Goal: Task Accomplishment & Management: Manage account settings

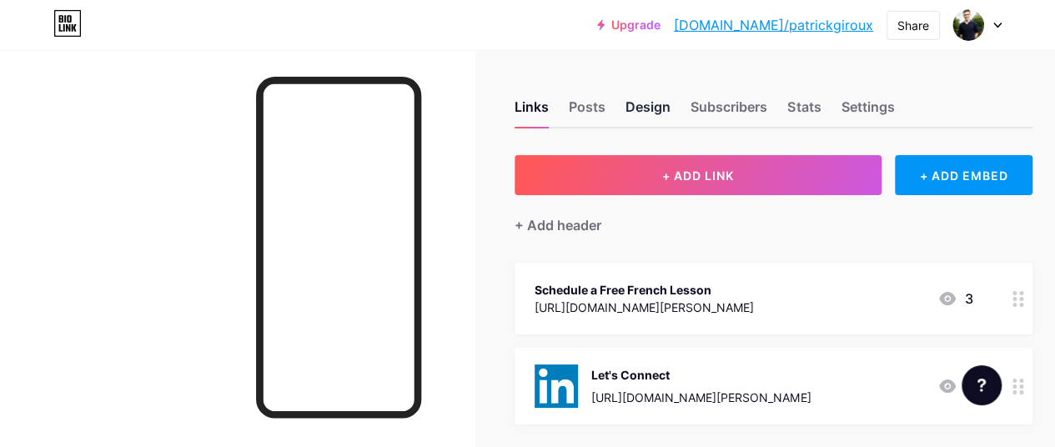
click at [631, 103] on div "Design" at bounding box center [648, 112] width 45 height 30
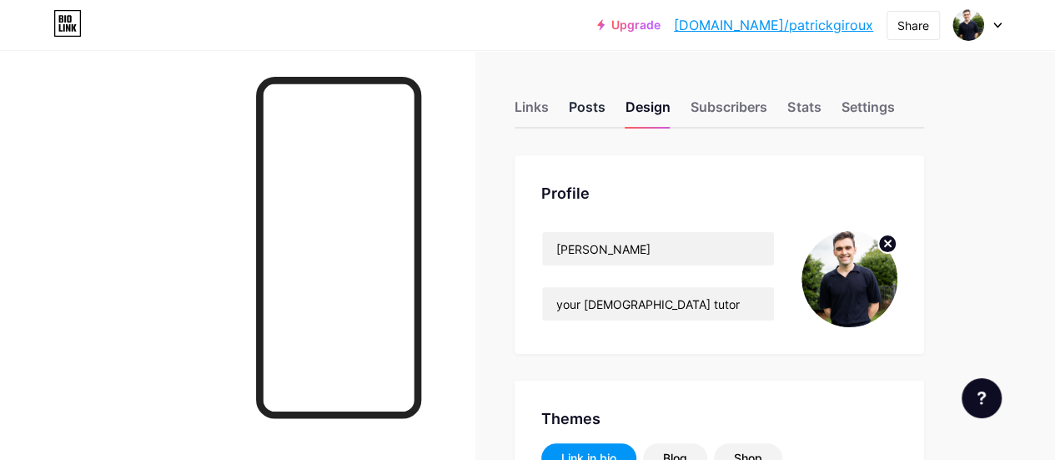
click at [582, 105] on div "Posts" at bounding box center [587, 112] width 37 height 30
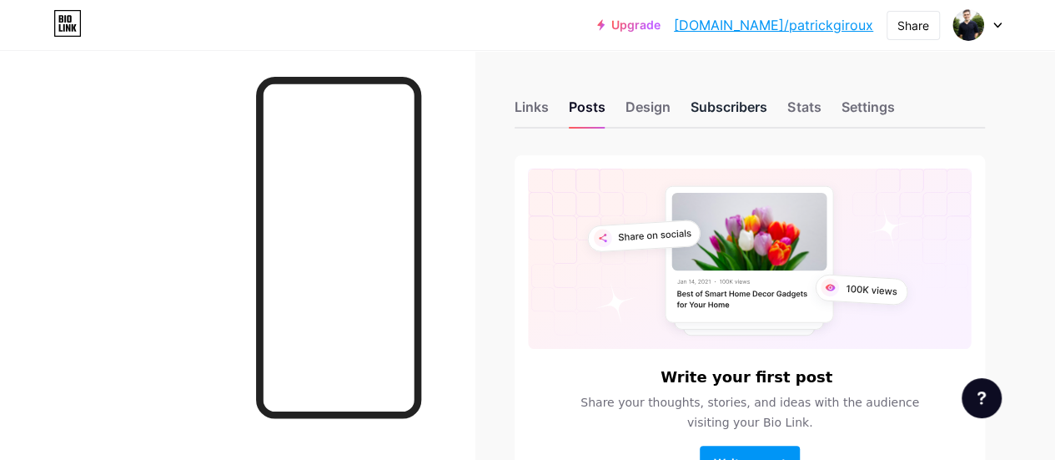
click at [704, 108] on div "Subscribers" at bounding box center [729, 112] width 77 height 30
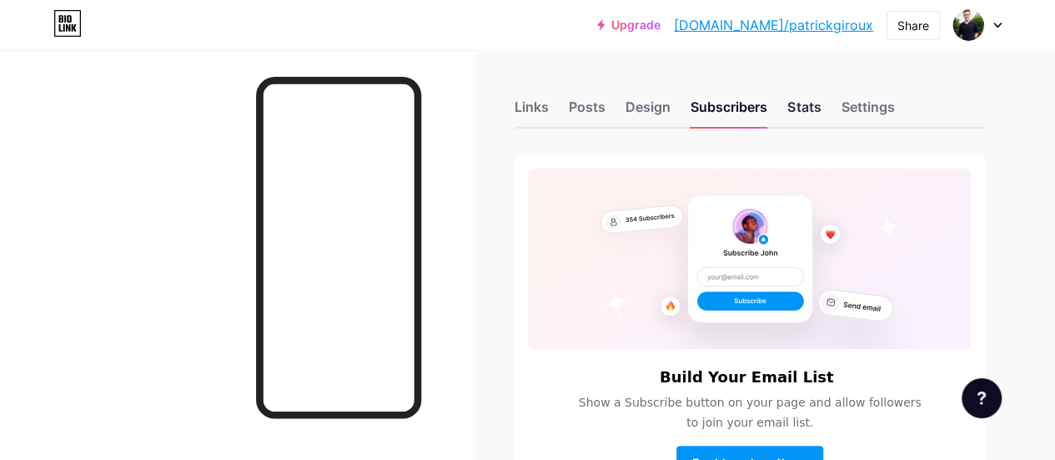
click at [803, 108] on div "Stats" at bounding box center [804, 112] width 33 height 30
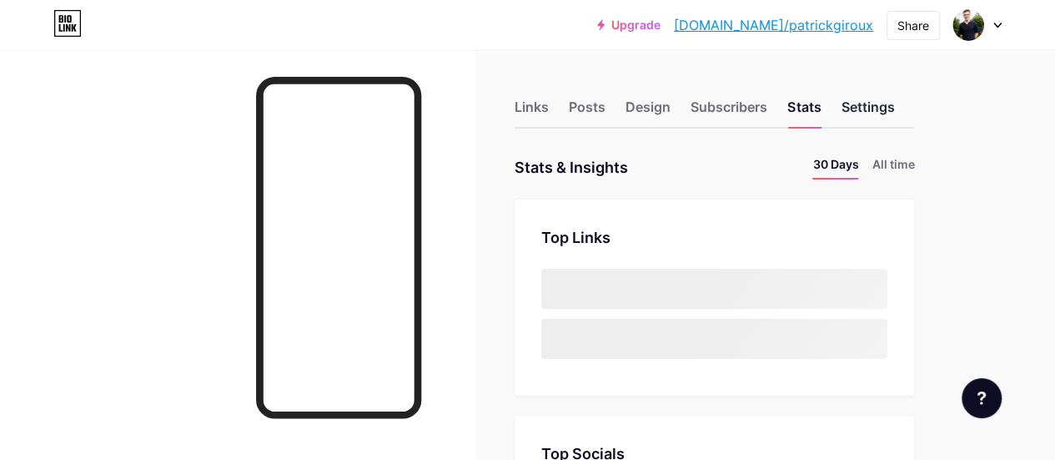
click at [891, 105] on div "Settings" at bounding box center [867, 112] width 53 height 30
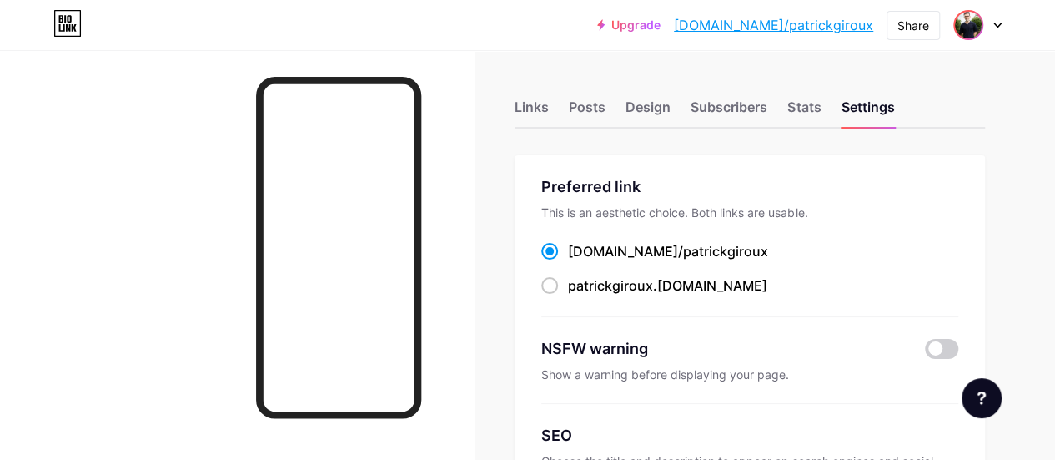
click at [976, 24] on img at bounding box center [968, 25] width 27 height 27
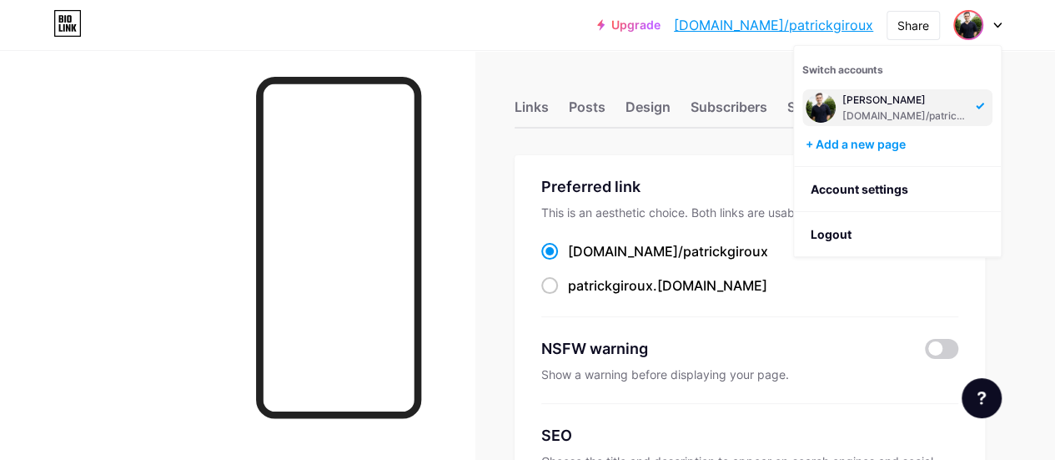
click at [530, 96] on div "Links Posts Design Subscribers Stats Settings" at bounding box center [750, 99] width 471 height 58
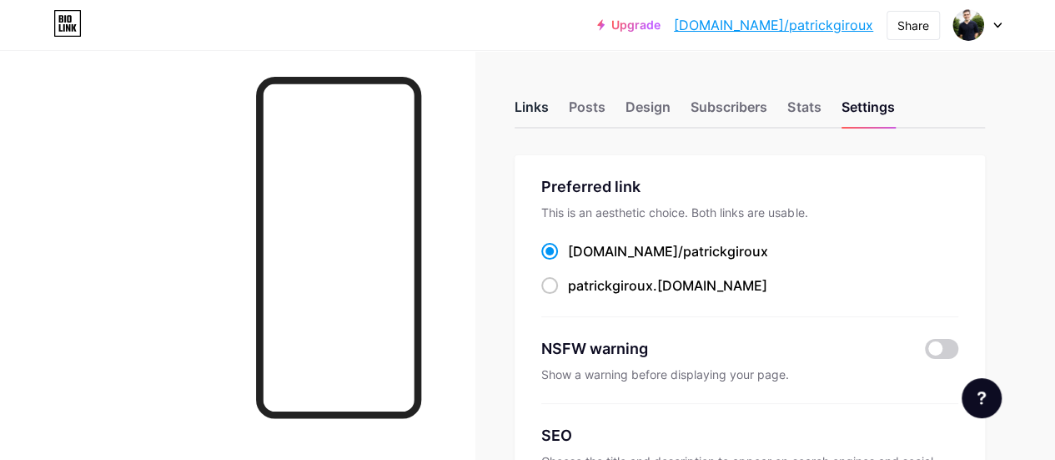
click at [537, 108] on div "Links" at bounding box center [532, 112] width 34 height 30
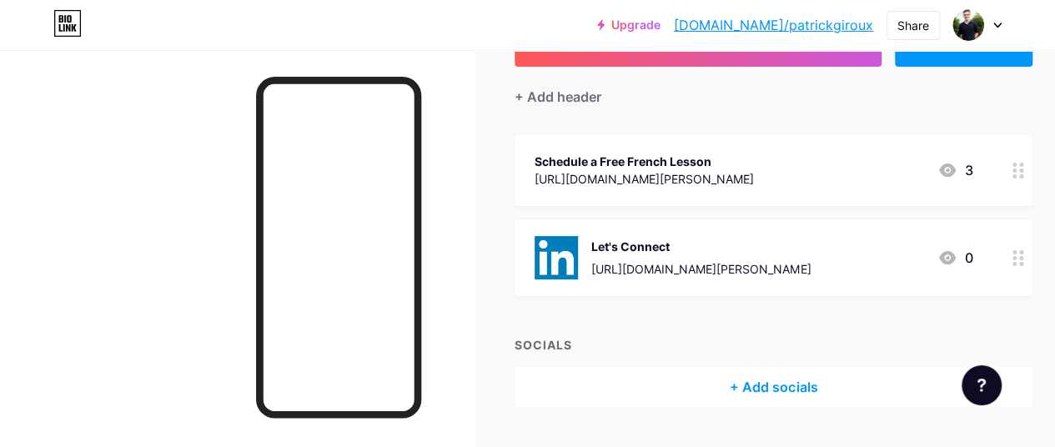
scroll to position [171, 0]
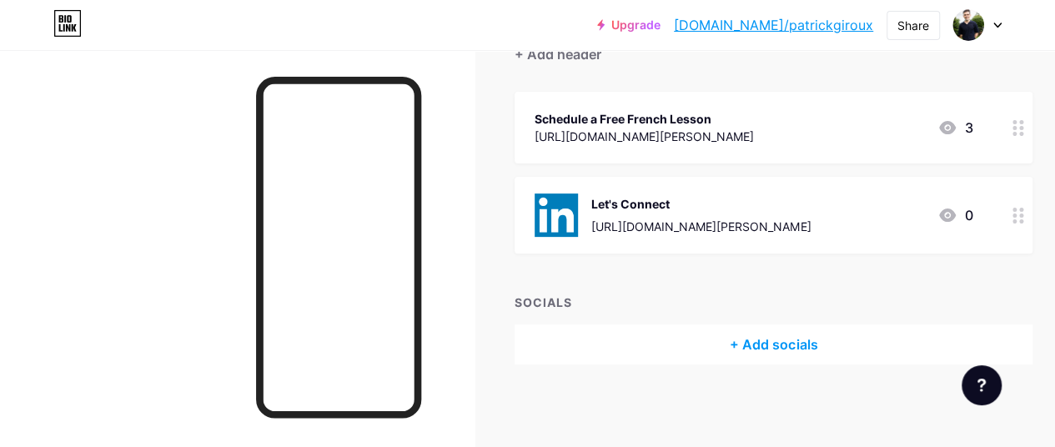
click at [1017, 128] on circle at bounding box center [1015, 128] width 4 height 4
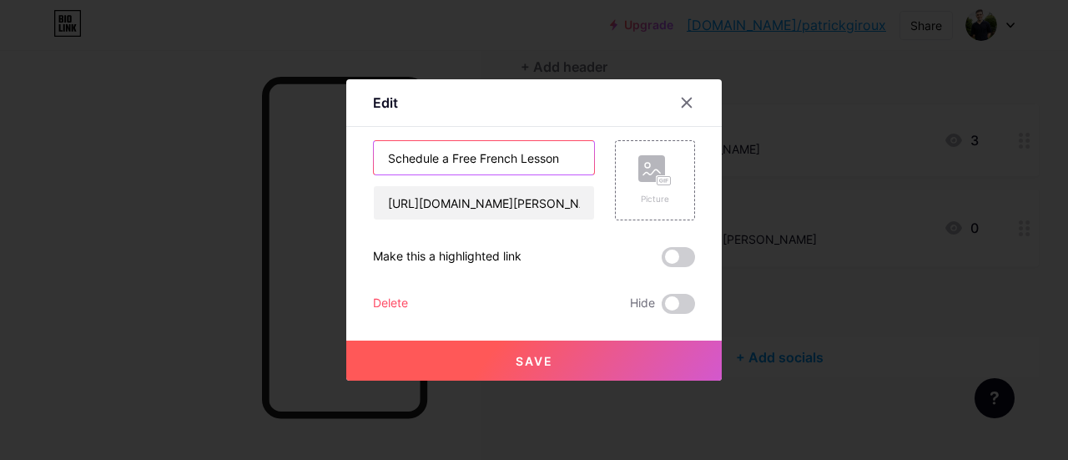
click at [571, 153] on input "Schedule a Free French Lesson" at bounding box center [484, 157] width 220 height 33
drag, startPoint x: 569, startPoint y: 154, endPoint x: 506, endPoint y: 160, distance: 63.7
click at [506, 160] on input "Schedule a Free French Lesson" at bounding box center [484, 157] width 220 height 33
click at [814, 207] on div at bounding box center [534, 230] width 1068 height 460
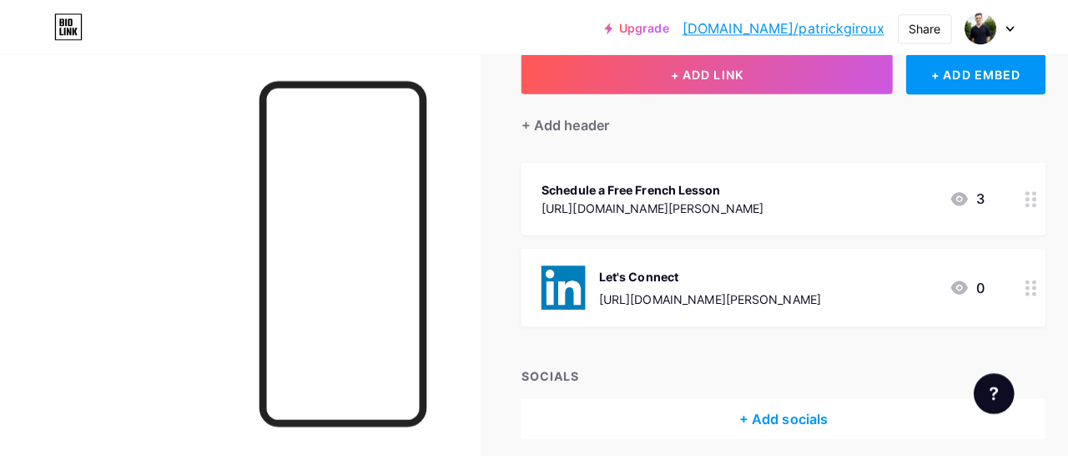
scroll to position [106, 0]
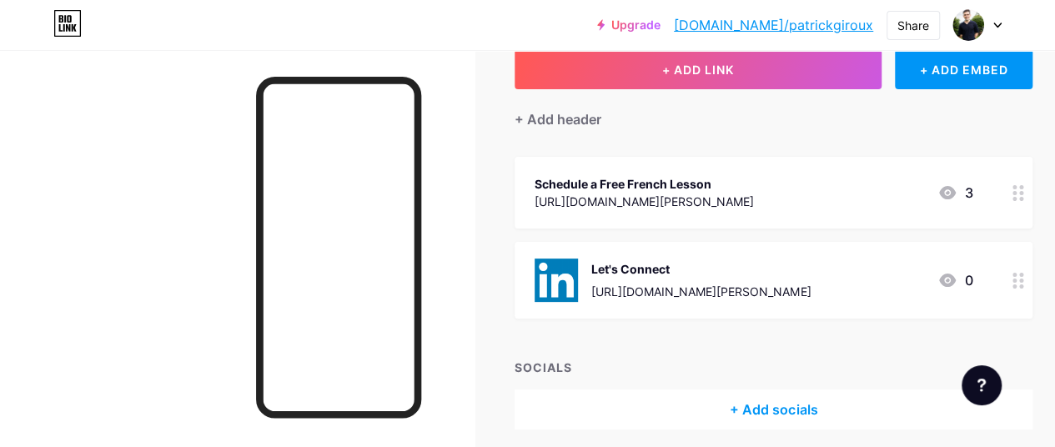
click at [868, 175] on div "Schedule a Free French Lesson [URL][DOMAIN_NAME][PERSON_NAME] 3" at bounding box center [754, 193] width 438 height 38
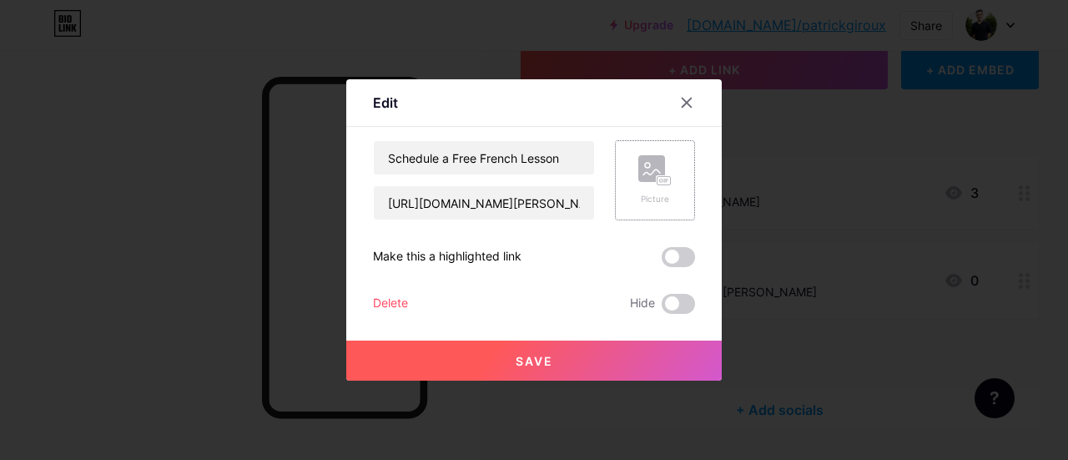
click at [666, 190] on div "Picture" at bounding box center [654, 180] width 33 height 50
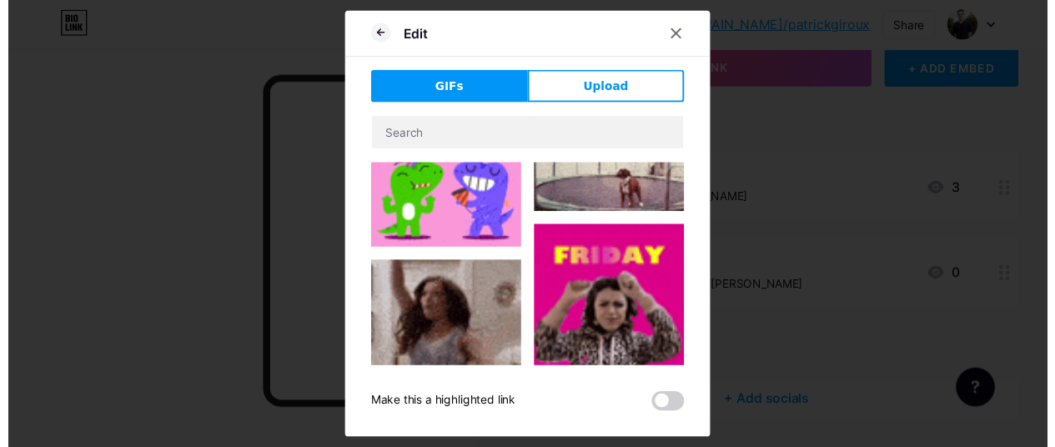
scroll to position [0, 0]
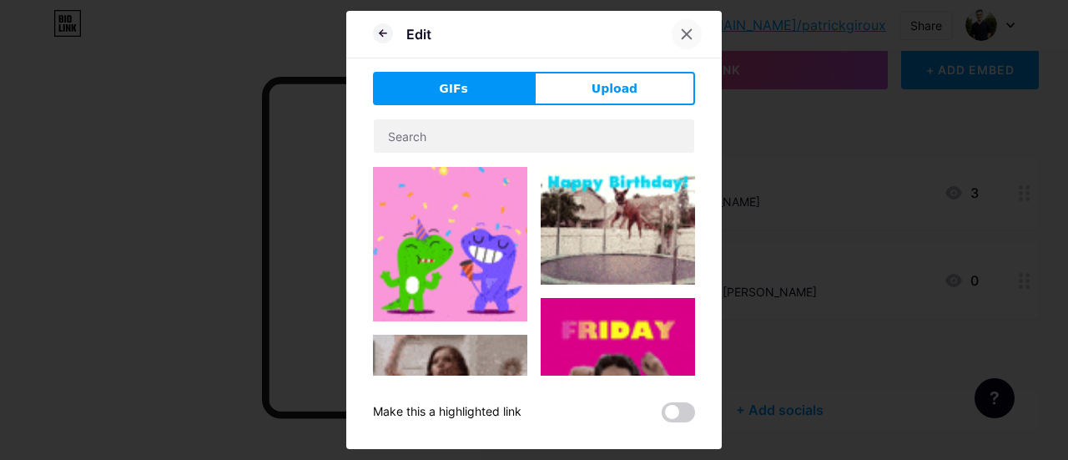
click at [682, 39] on icon at bounding box center [686, 34] width 9 height 9
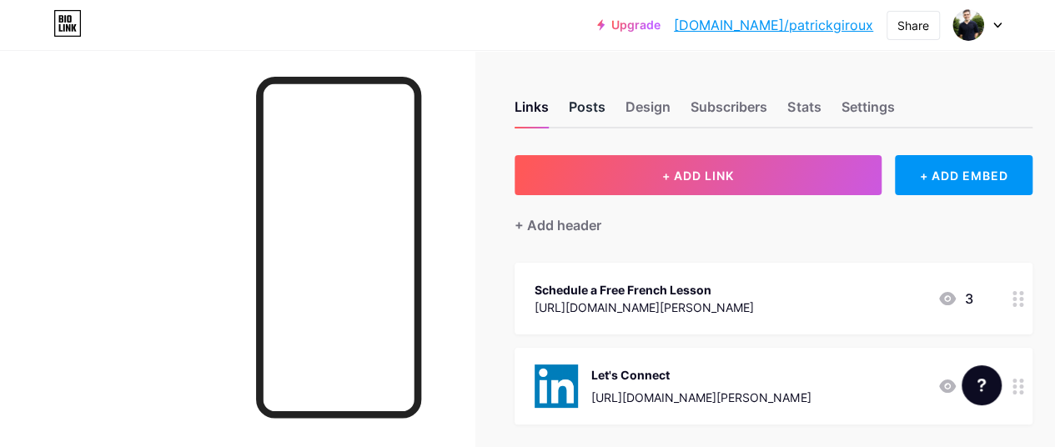
click at [597, 103] on div "Posts" at bounding box center [587, 112] width 37 height 30
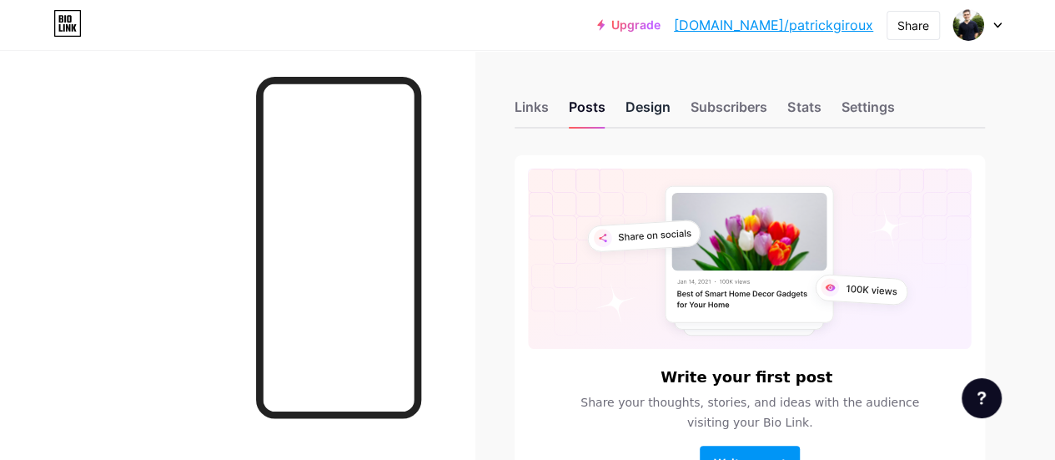
click at [661, 108] on div "Design" at bounding box center [648, 112] width 45 height 30
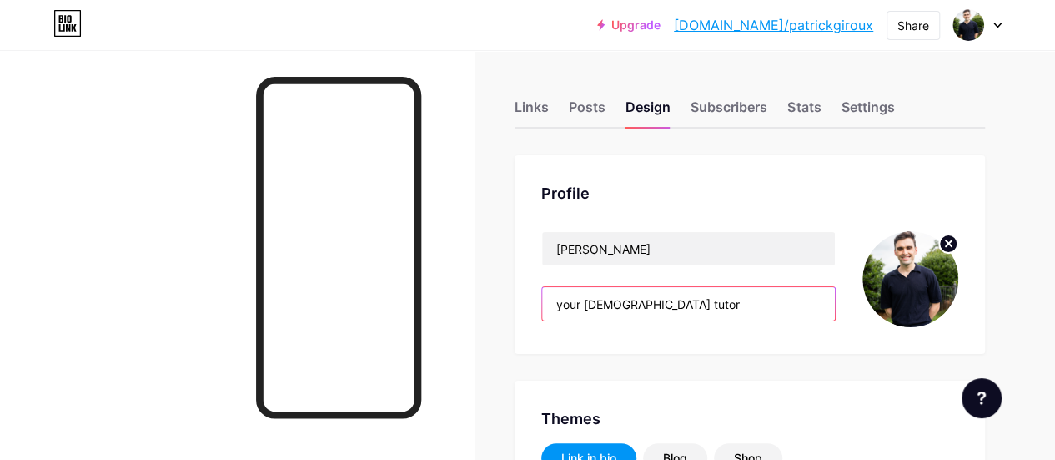
click at [606, 292] on input "your [DEMOGRAPHIC_DATA] tutor" at bounding box center [688, 303] width 293 height 33
click at [656, 304] on input "your [DEMOGRAPHIC_DATA] tutor" at bounding box center [688, 303] width 293 height 33
drag, startPoint x: 682, startPoint y: 303, endPoint x: 546, endPoint y: 306, distance: 136.0
click at [546, 306] on div "Profile [PERSON_NAME] your French tutor" at bounding box center [750, 254] width 471 height 199
click at [696, 315] on input "your [DEMOGRAPHIC_DATA] tutor" at bounding box center [688, 303] width 293 height 33
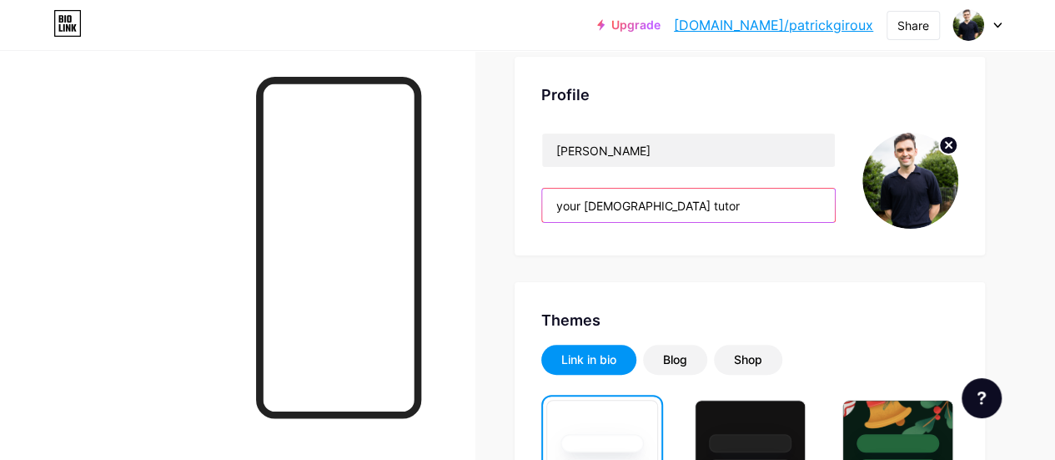
scroll to position [98, 0]
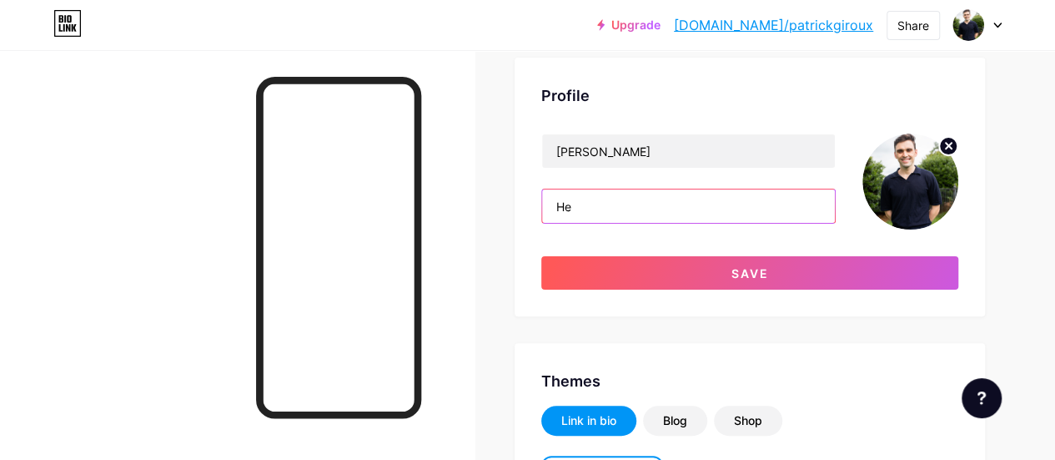
type input "H"
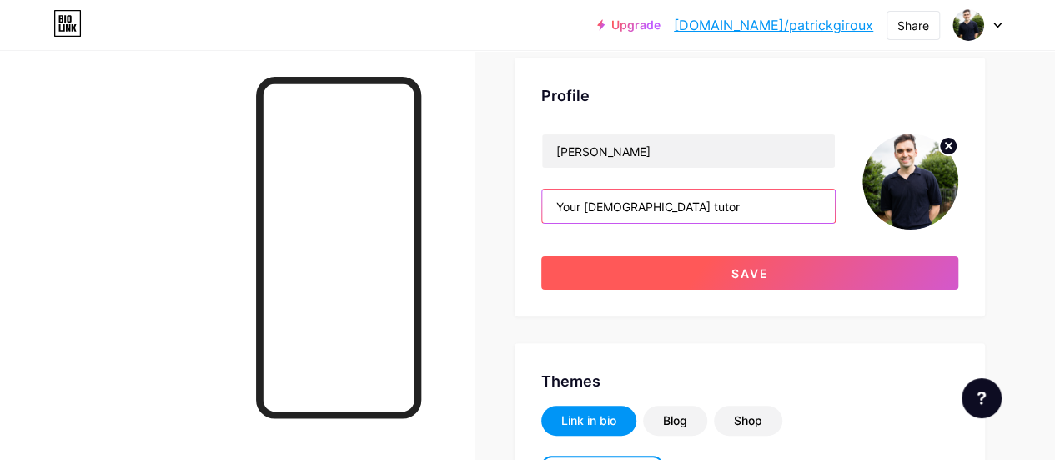
type input "Your [DEMOGRAPHIC_DATA] tutor"
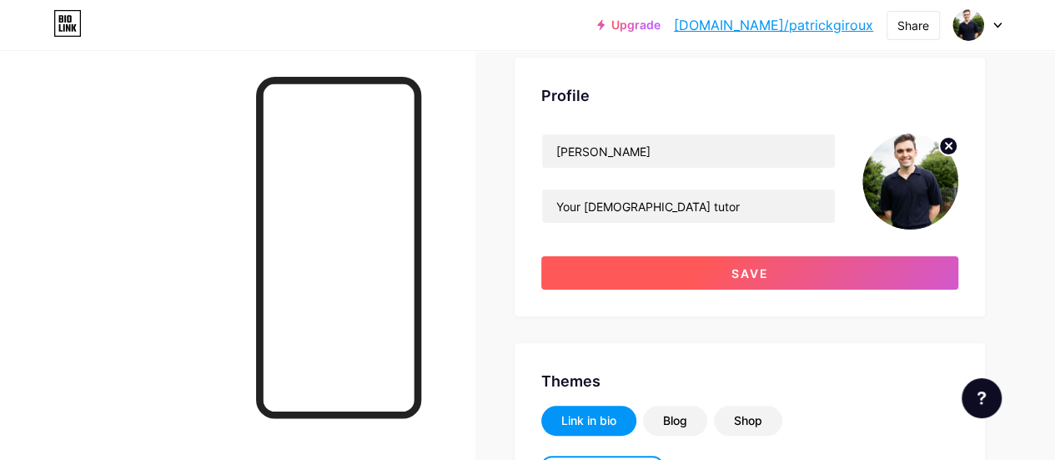
click at [586, 269] on button "Save" at bounding box center [749, 272] width 417 height 33
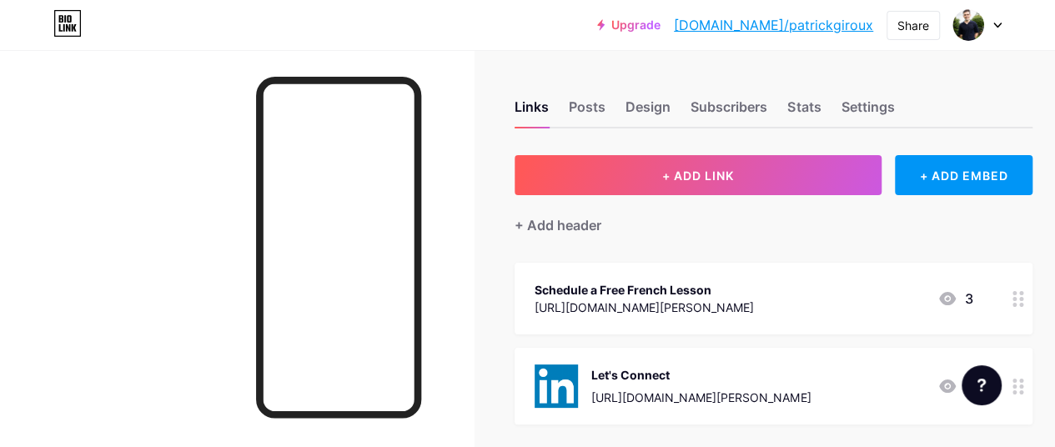
scroll to position [1, 0]
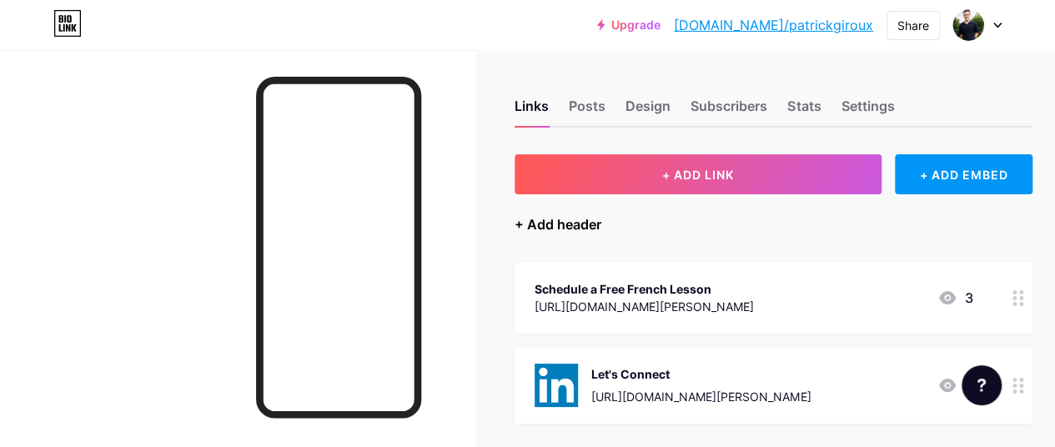
click at [561, 223] on div "+ Add header" at bounding box center [558, 224] width 87 height 20
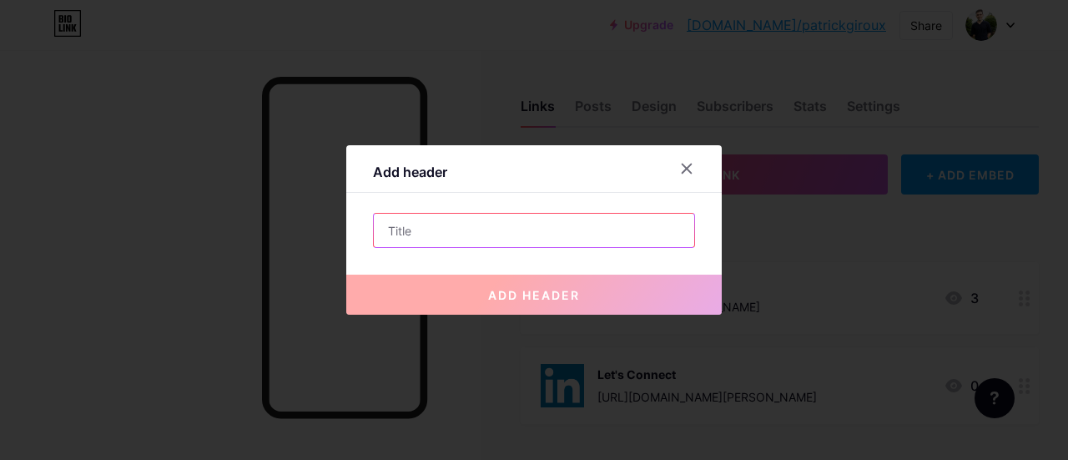
click at [546, 236] on input "text" at bounding box center [534, 230] width 320 height 33
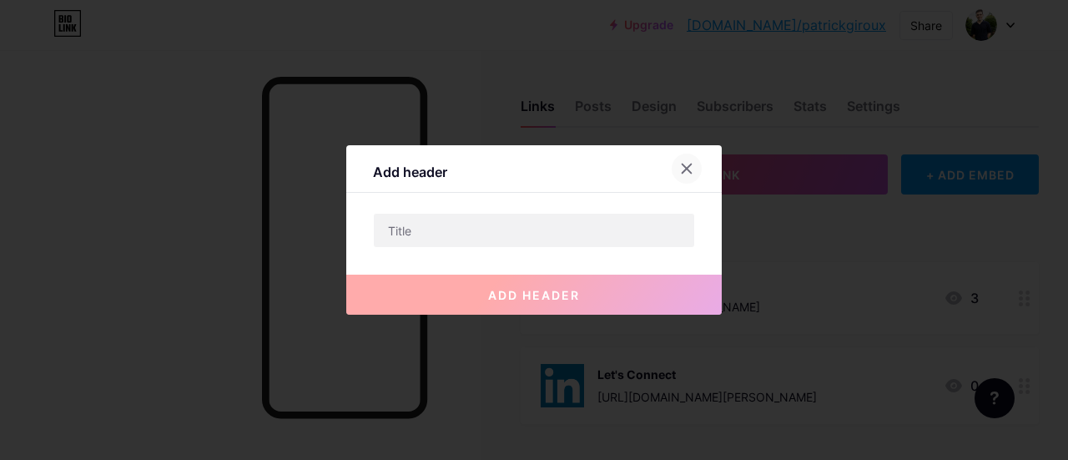
click at [697, 165] on div at bounding box center [687, 169] width 30 height 30
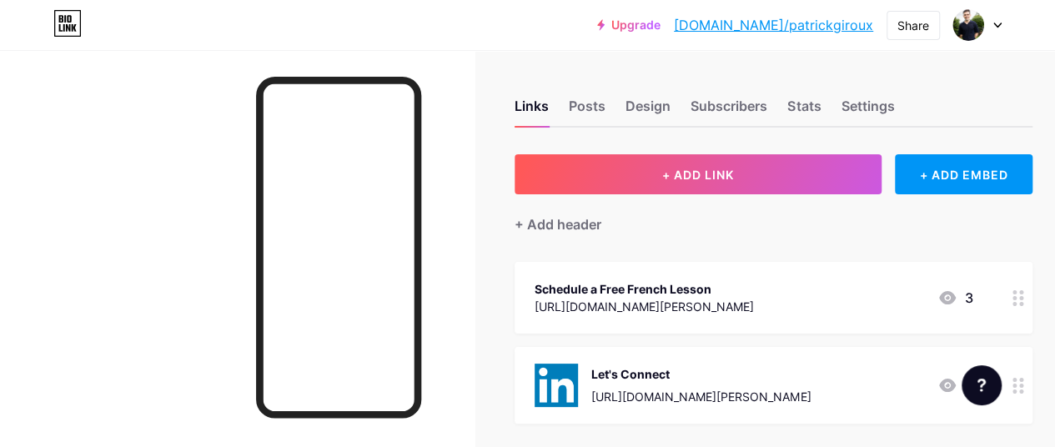
click at [612, 113] on div "Links Posts Design Subscribers Stats Settings" at bounding box center [774, 98] width 518 height 58
click at [592, 108] on div "Posts" at bounding box center [587, 111] width 37 height 30
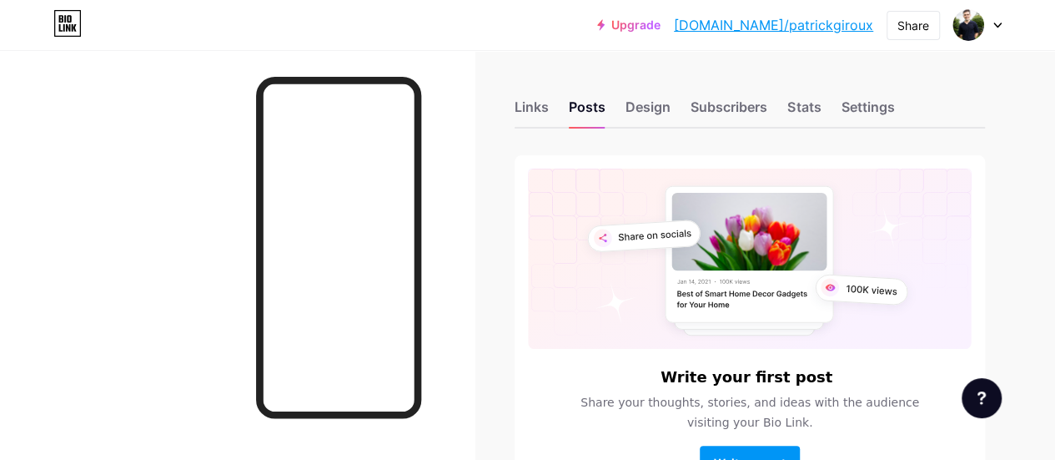
click at [619, 108] on div "Links Posts Design Subscribers Stats Settings" at bounding box center [750, 99] width 471 height 58
click at [650, 108] on div "Design" at bounding box center [648, 112] width 45 height 30
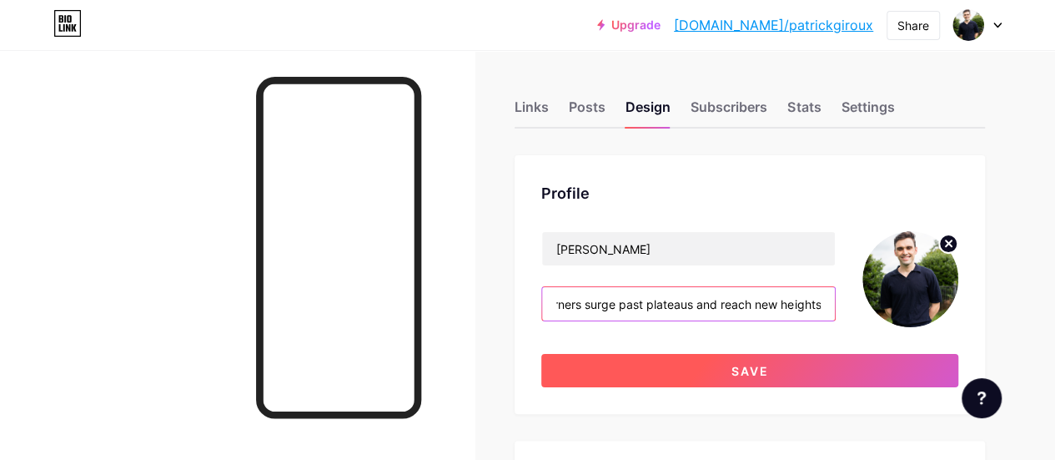
scroll to position [0, 124]
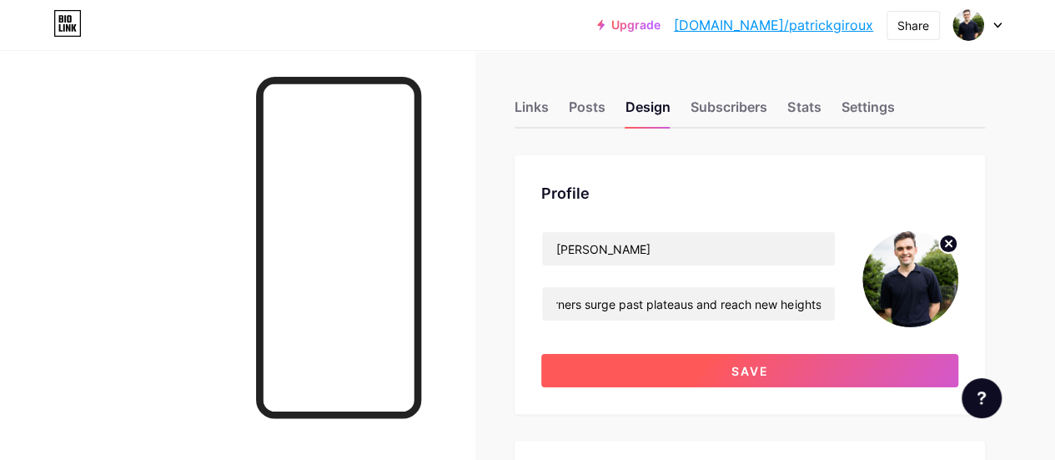
click at [649, 375] on button "Save" at bounding box center [749, 370] width 417 height 33
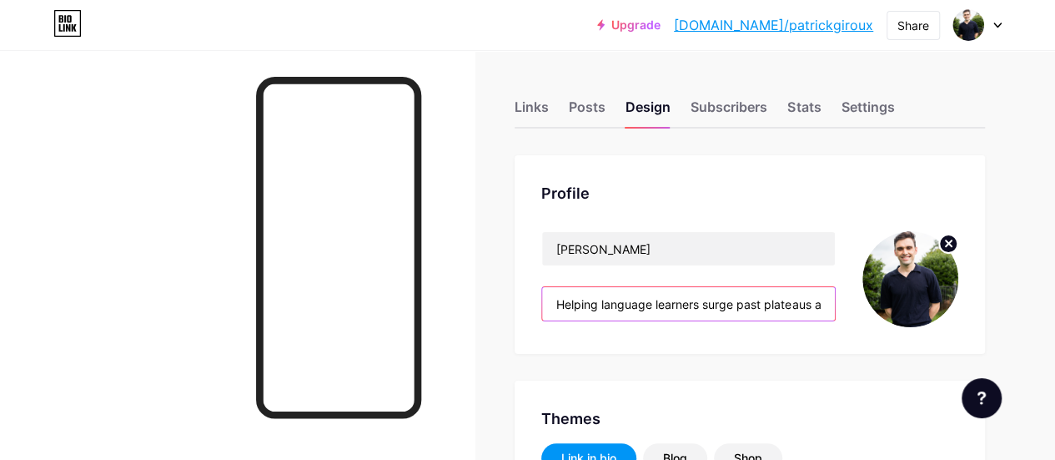
click at [661, 292] on input "Helping language learners surge past plateaus and reach new heights" at bounding box center [688, 303] width 293 height 33
click at [768, 308] on input "Helping language learners surge past plateaus and reach new heights" at bounding box center [688, 303] width 293 height 33
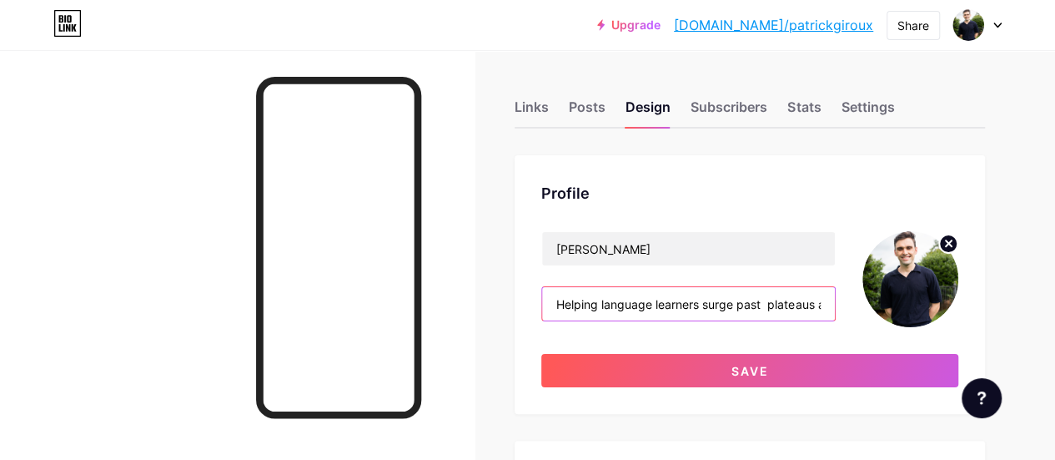
type input "Helping language learners surge past plateaus and reach new heights"
drag, startPoint x: 804, startPoint y: 298, endPoint x: 789, endPoint y: 301, distance: 15.4
click at [789, 301] on input "Helping language learners surge past plateaus and reach new heights" at bounding box center [688, 303] width 293 height 33
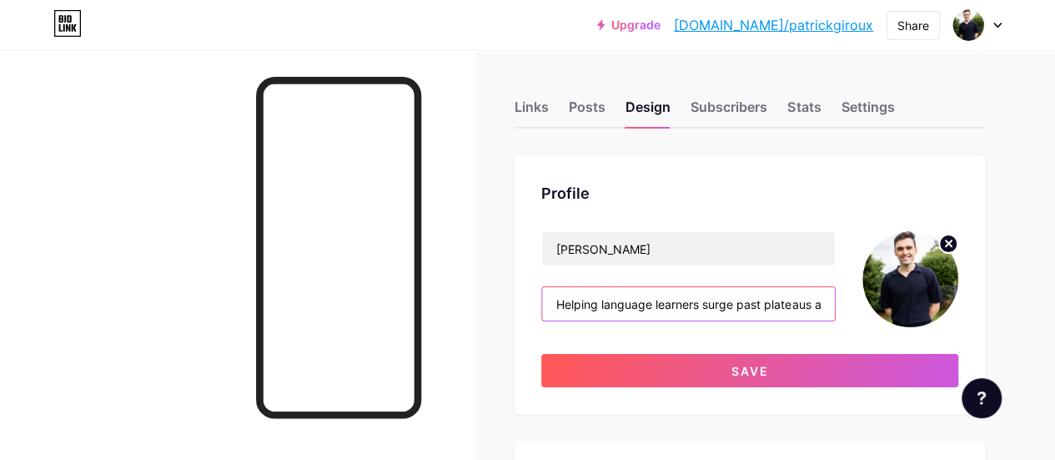
scroll to position [0, 124]
drag, startPoint x: 721, startPoint y: 300, endPoint x: 873, endPoint y: 323, distance: 153.6
click at [873, 323] on div "Patrick Giroux Helping language learners surge past plateaus and reach new heig…" at bounding box center [749, 279] width 417 height 96
click at [745, 300] on input "Helping language learners surge past plateaus and reach new heights" at bounding box center [688, 303] width 293 height 33
drag, startPoint x: 669, startPoint y: 301, endPoint x: 624, endPoint y: 303, distance: 45.1
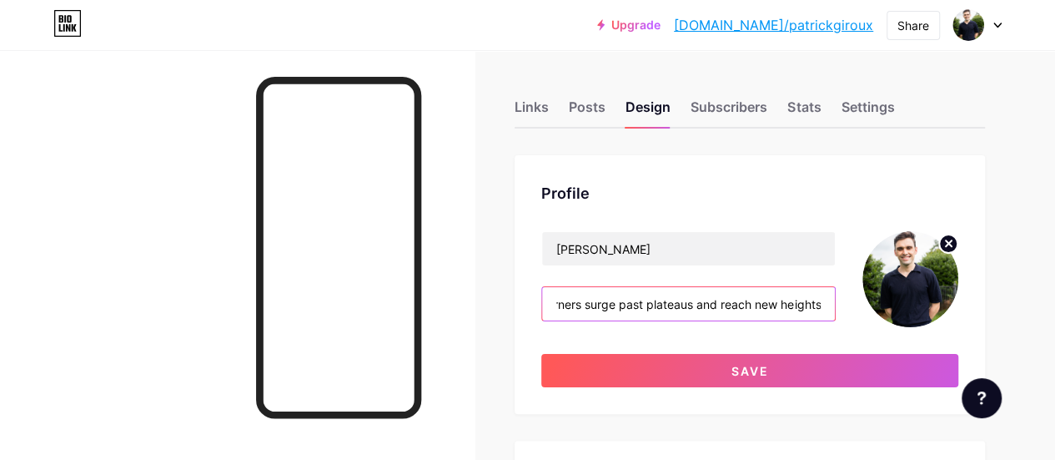
click at [624, 303] on input "Helping language learners surge past plateaus and reach new heights" at bounding box center [688, 303] width 293 height 33
drag, startPoint x: 577, startPoint y: 300, endPoint x: 709, endPoint y: 310, distance: 132.2
click at [709, 310] on input "Helping language learners surge past plateaus and reach new heights" at bounding box center [688, 303] width 293 height 33
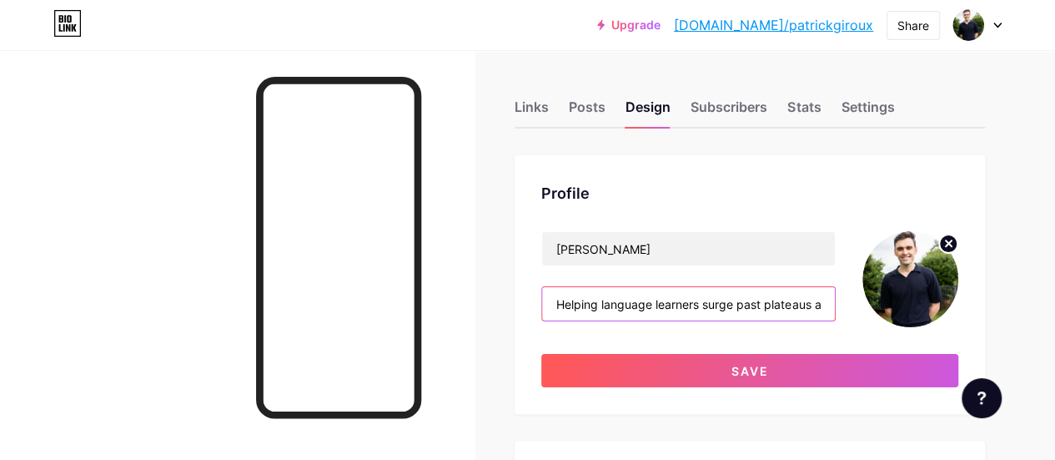
click at [709, 310] on input "Helping language learners surge past plateaus and reach new heights" at bounding box center [688, 303] width 293 height 33
click at [704, 306] on input "Helping language learners surge past plateaus and reach new heights" at bounding box center [688, 303] width 293 height 33
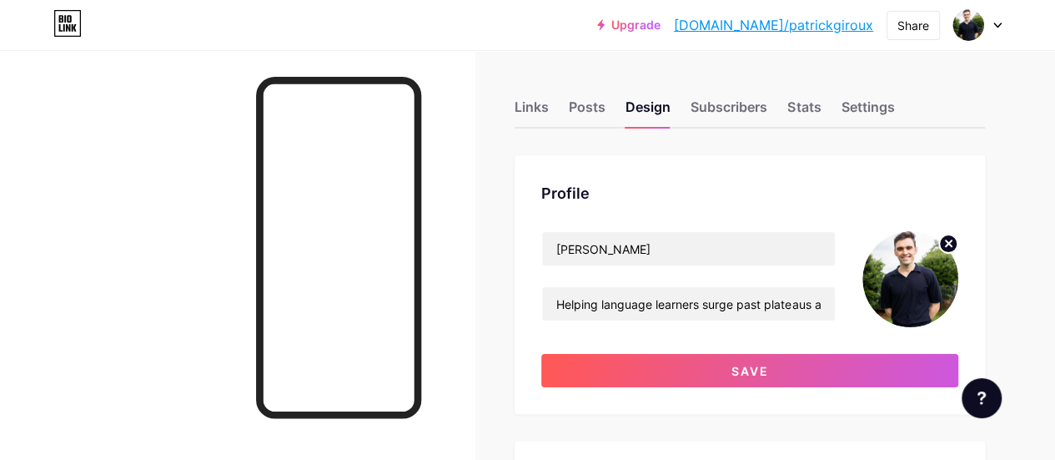
click at [737, 353] on div "Patrick Giroux Helping language learners surge past plateaus and reach new heig…" at bounding box center [749, 309] width 417 height 156
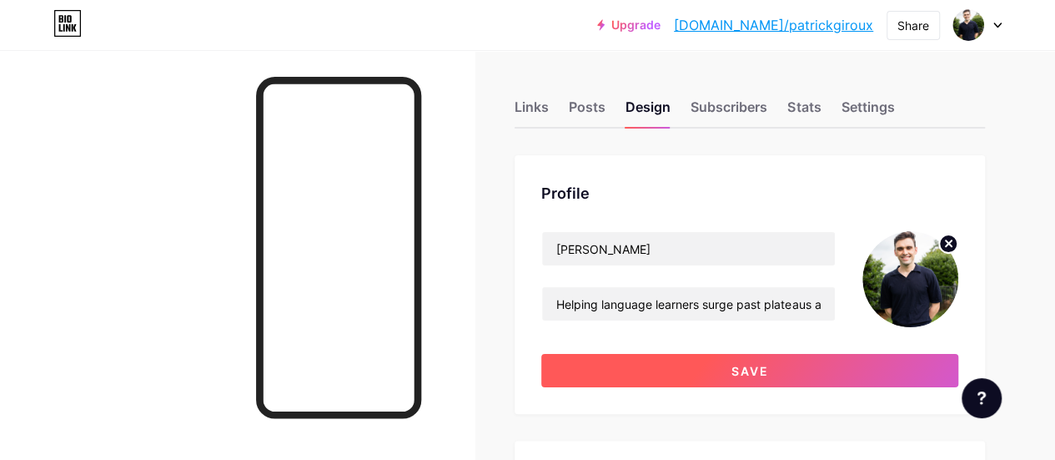
click at [738, 368] on span "Save" at bounding box center [751, 371] width 38 height 14
